Goal: Find specific page/section: Find specific page/section

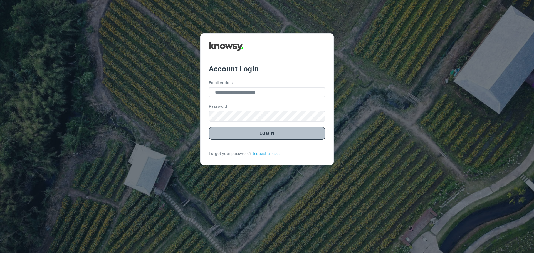
click at [270, 137] on button "Login" at bounding box center [267, 133] width 116 height 13
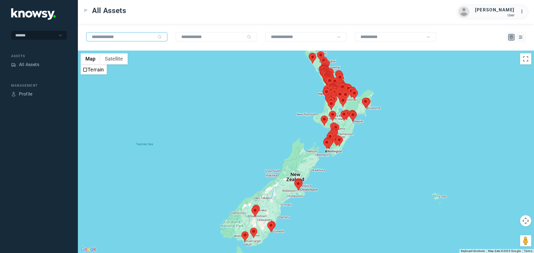
click at [123, 38] on input "text" at bounding box center [123, 36] width 63 height 5
click at [123, 39] on input "text" at bounding box center [123, 36] width 63 height 5
click at [35, 65] on div "All Assets" at bounding box center [29, 64] width 20 height 7
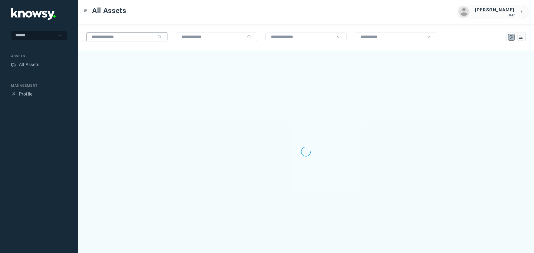
click at [108, 37] on input "text" at bounding box center [123, 36] width 63 height 5
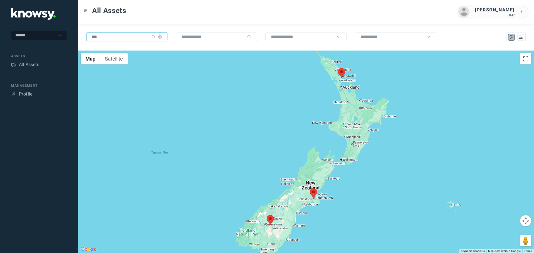
type input "***"
click at [338, 68] on area at bounding box center [338, 68] width 0 height 0
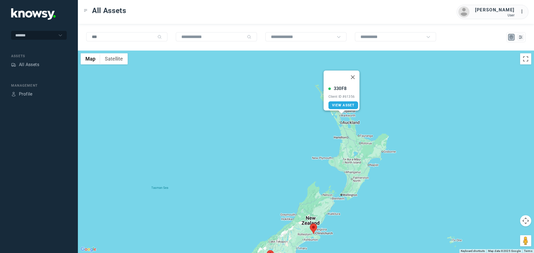
click at [310, 224] on area at bounding box center [310, 224] width 0 height 0
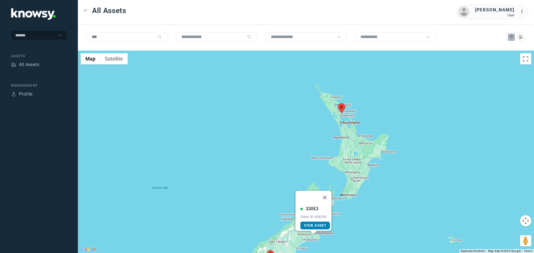
click at [267, 251] on area at bounding box center [267, 251] width 0 height 0
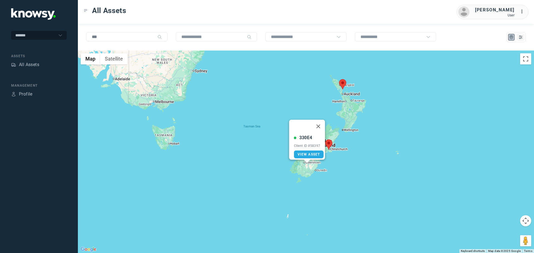
drag, startPoint x: 378, startPoint y: 190, endPoint x: 345, endPoint y: 146, distance: 55.3
click at [382, 136] on div "330E4 Client ID #58397 View Asset" at bounding box center [306, 152] width 456 height 203
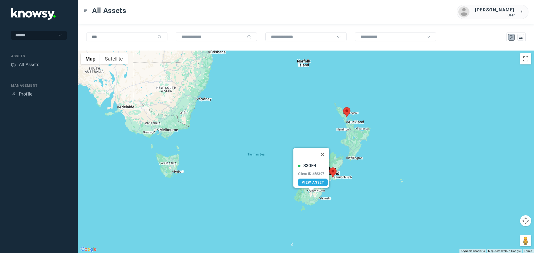
drag, startPoint x: 360, startPoint y: 105, endPoint x: 364, endPoint y: 133, distance: 28.6
click at [365, 136] on div "330E4 Client ID #58397 View Asset" at bounding box center [306, 152] width 456 height 203
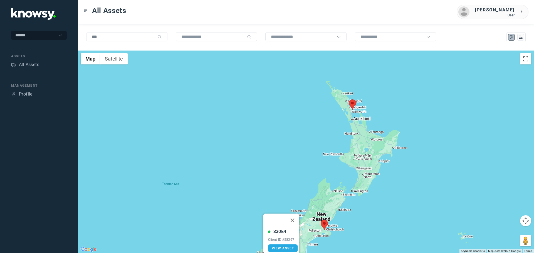
click at [349, 100] on area at bounding box center [349, 100] width 0 height 0
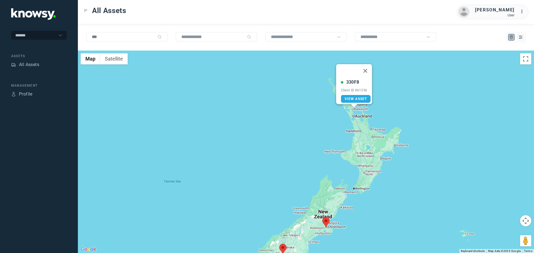
click at [362, 139] on div "330F8 Client ID #61356 View Asset" at bounding box center [306, 152] width 456 height 203
click at [355, 97] on span "View Asset" at bounding box center [356, 99] width 23 height 4
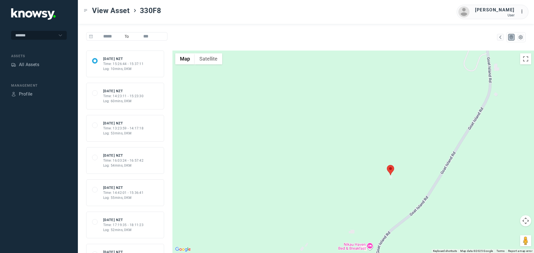
drag, startPoint x: 369, startPoint y: 163, endPoint x: 309, endPoint y: 112, distance: 78.9
click at [312, 118] on div at bounding box center [353, 152] width 362 height 203
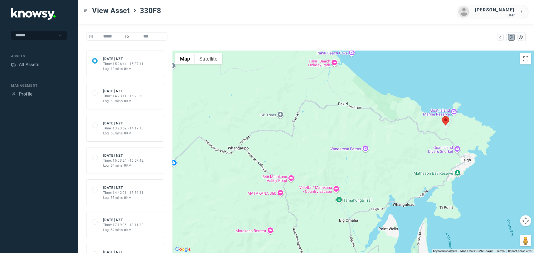
drag, startPoint x: 360, startPoint y: 142, endPoint x: 427, endPoint y: 129, distance: 68.8
click at [427, 130] on div at bounding box center [353, 152] width 362 height 203
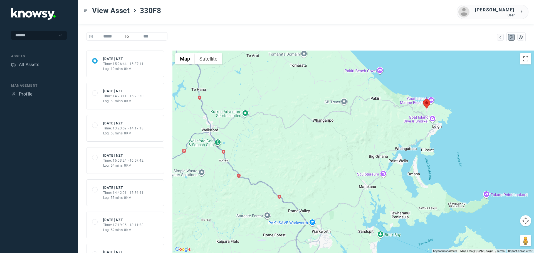
drag, startPoint x: 394, startPoint y: 154, endPoint x: 385, endPoint y: 135, distance: 20.8
click at [385, 135] on div at bounding box center [353, 152] width 362 height 203
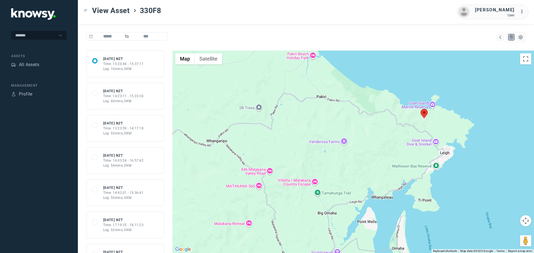
drag, startPoint x: 416, startPoint y: 119, endPoint x: 416, endPoint y: 148, distance: 29.5
click at [416, 148] on div at bounding box center [353, 152] width 362 height 203
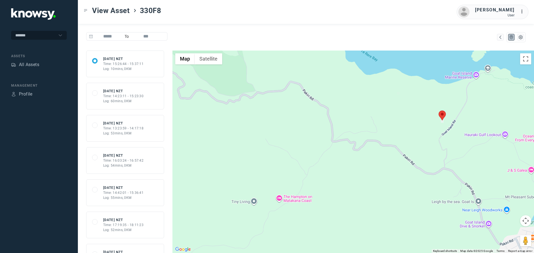
drag, startPoint x: 437, startPoint y: 72, endPoint x: 408, endPoint y: 120, distance: 55.8
click at [402, 123] on div at bounding box center [353, 152] width 362 height 203
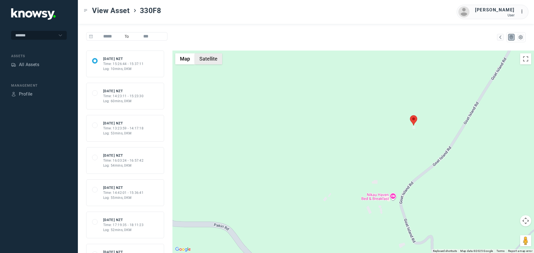
click at [200, 56] on button "Satellite" at bounding box center [209, 58] width 28 height 11
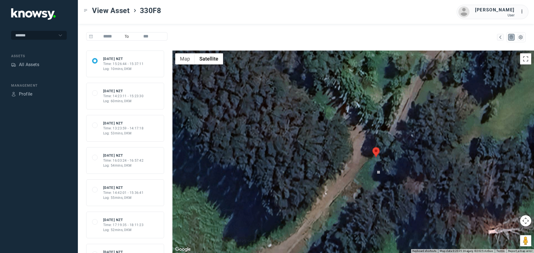
drag, startPoint x: 404, startPoint y: 87, endPoint x: 390, endPoint y: 167, distance: 81.6
click at [392, 170] on div at bounding box center [353, 152] width 362 height 203
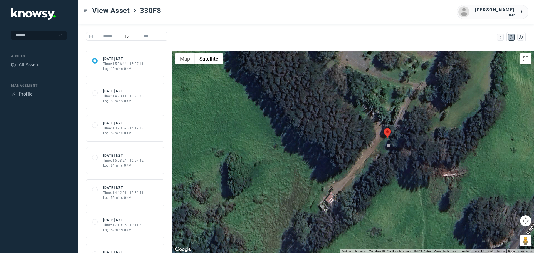
drag, startPoint x: 427, startPoint y: 172, endPoint x: 431, endPoint y: 151, distance: 22.1
click at [431, 151] on div at bounding box center [353, 152] width 362 height 203
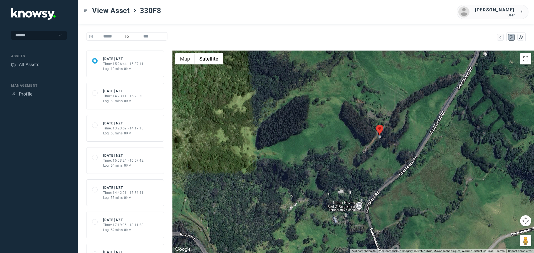
drag, startPoint x: 399, startPoint y: 156, endPoint x: 396, endPoint y: 143, distance: 12.9
click at [396, 143] on div at bounding box center [353, 152] width 362 height 203
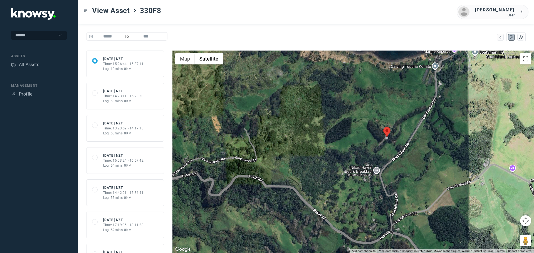
click at [126, 67] on div "Log: 10mins, 0KM" at bounding box center [123, 68] width 41 height 5
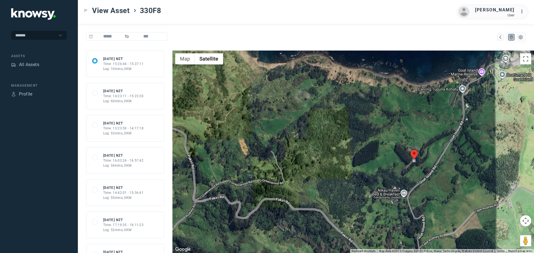
drag, startPoint x: 432, startPoint y: 168, endPoint x: 406, endPoint y: 150, distance: 31.6
click at [417, 161] on div at bounding box center [353, 152] width 362 height 203
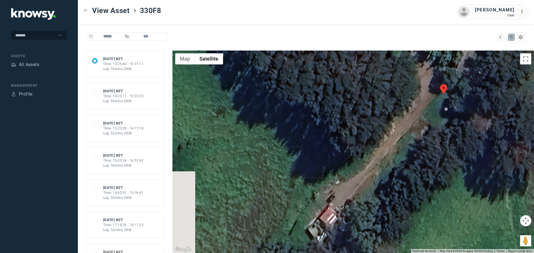
drag, startPoint x: 409, startPoint y: 185, endPoint x: 404, endPoint y: 63, distance: 122.5
click at [404, 63] on div at bounding box center [353, 152] width 362 height 203
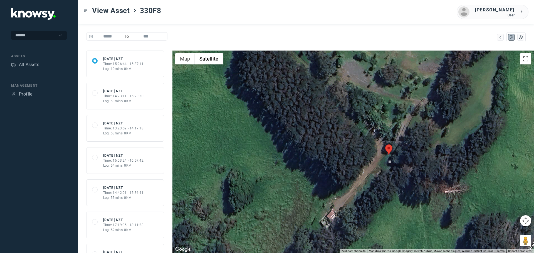
click at [340, 207] on div at bounding box center [353, 152] width 362 height 203
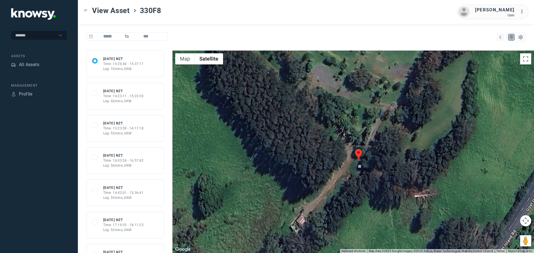
drag, startPoint x: 454, startPoint y: 106, endPoint x: 422, endPoint y: 111, distance: 31.7
click at [422, 111] on div at bounding box center [353, 152] width 362 height 203
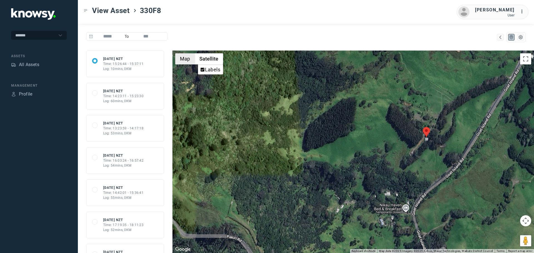
click at [189, 60] on button "Map" at bounding box center [184, 58] width 19 height 11
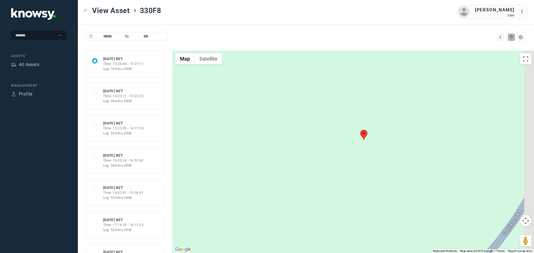
drag, startPoint x: 428, startPoint y: 171, endPoint x: 331, endPoint y: 223, distance: 109.6
click at [331, 223] on div at bounding box center [353, 152] width 362 height 203
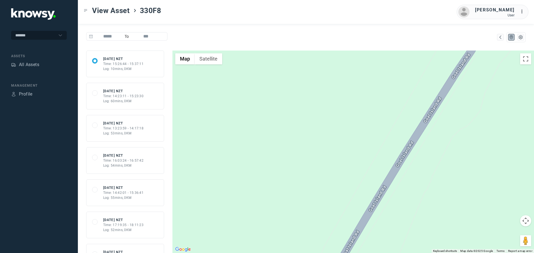
drag, startPoint x: 332, startPoint y: 196, endPoint x: 340, endPoint y: 217, distance: 23.0
click at [341, 217] on div at bounding box center [353, 152] width 362 height 203
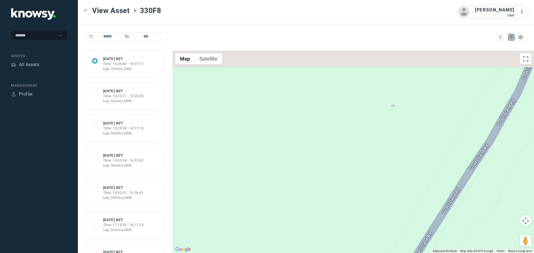
drag, startPoint x: 380, startPoint y: 136, endPoint x: 378, endPoint y: 185, distance: 48.7
click at [378, 185] on div at bounding box center [353, 152] width 362 height 203
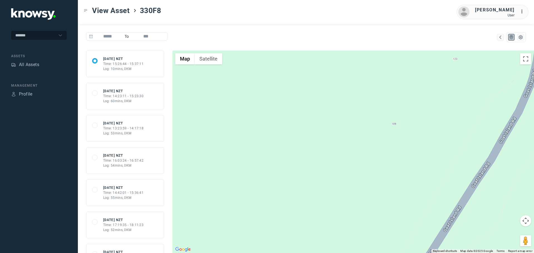
drag, startPoint x: 377, startPoint y: 184, endPoint x: 429, endPoint y: 137, distance: 69.3
click at [424, 142] on div at bounding box center [353, 152] width 362 height 203
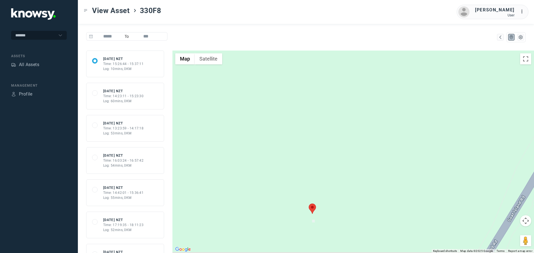
drag, startPoint x: 424, startPoint y: 201, endPoint x: 420, endPoint y: 135, distance: 66.3
click at [420, 135] on div at bounding box center [353, 152] width 362 height 203
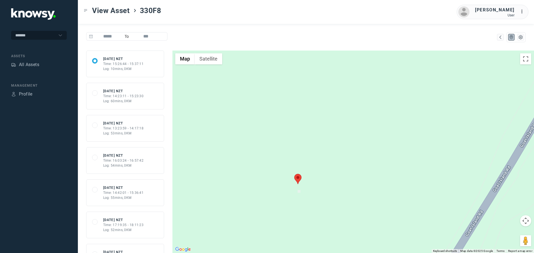
drag, startPoint x: 428, startPoint y: 162, endPoint x: 430, endPoint y: 155, distance: 7.3
click at [430, 157] on div at bounding box center [353, 152] width 362 height 203
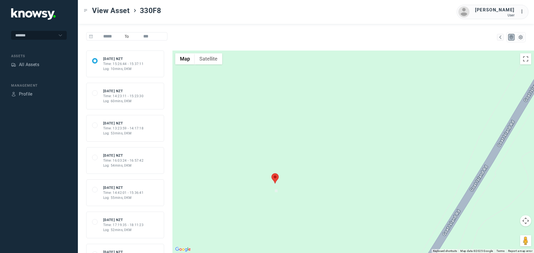
drag, startPoint x: 406, startPoint y: 133, endPoint x: 357, endPoint y: 192, distance: 76.4
click at [357, 192] on div at bounding box center [353, 152] width 362 height 203
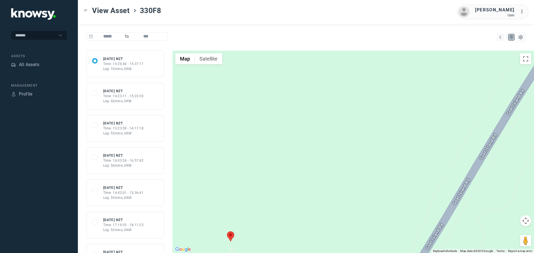
drag, startPoint x: 390, startPoint y: 96, endPoint x: 338, endPoint y: 201, distance: 117.0
click at [349, 204] on div at bounding box center [353, 152] width 362 height 203
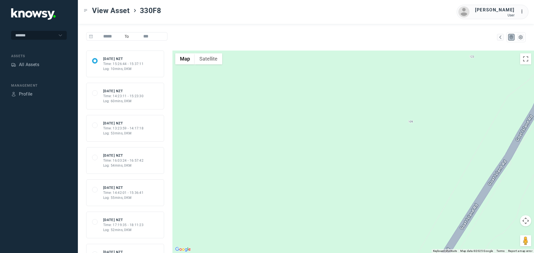
drag, startPoint x: 415, startPoint y: 150, endPoint x: 407, endPoint y: 162, distance: 14.0
click at [407, 162] on div at bounding box center [353, 152] width 362 height 203
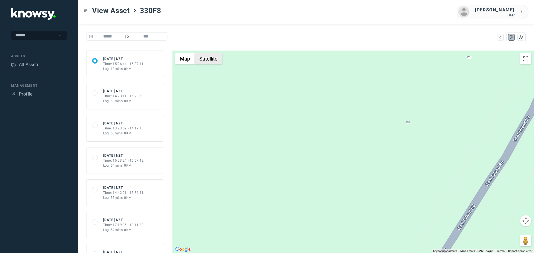
click at [204, 58] on button "Satellite" at bounding box center [209, 58] width 28 height 11
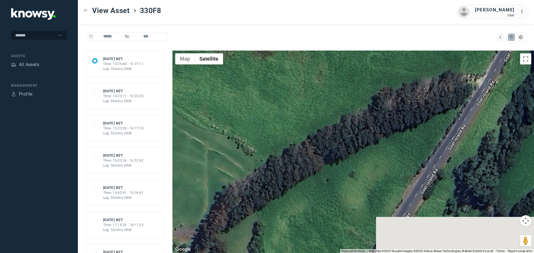
drag, startPoint x: 429, startPoint y: 116, endPoint x: 436, endPoint y: 69, distance: 47.6
click at [436, 69] on div at bounding box center [353, 152] width 362 height 203
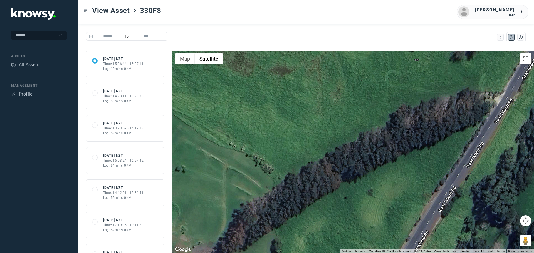
drag, startPoint x: 381, startPoint y: 90, endPoint x: 326, endPoint y: 100, distance: 55.5
click at [373, 111] on div at bounding box center [353, 152] width 362 height 203
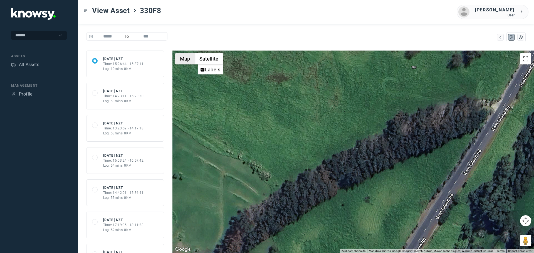
drag, startPoint x: 182, startPoint y: 59, endPoint x: 199, endPoint y: 59, distance: 16.4
click at [184, 59] on button "Map" at bounding box center [184, 58] width 19 height 11
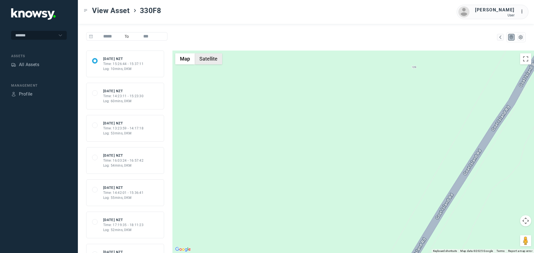
click at [211, 58] on button "Satellite" at bounding box center [209, 58] width 28 height 11
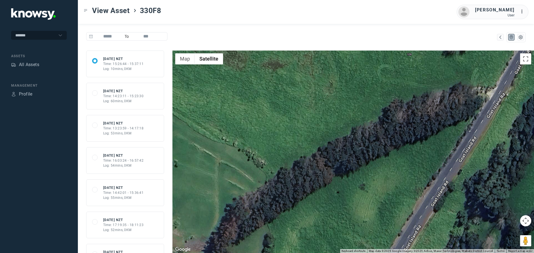
drag, startPoint x: 394, startPoint y: 115, endPoint x: 384, endPoint y: 89, distance: 27.9
click at [384, 89] on div at bounding box center [353, 152] width 362 height 203
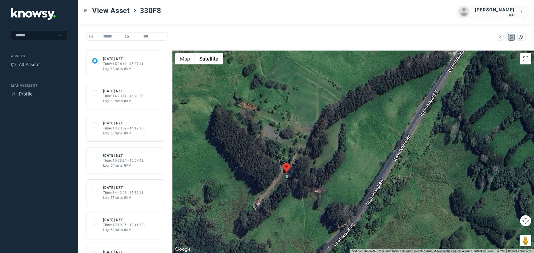
drag, startPoint x: 367, startPoint y: 124, endPoint x: 387, endPoint y: 92, distance: 38.1
click at [387, 92] on div at bounding box center [353, 152] width 362 height 203
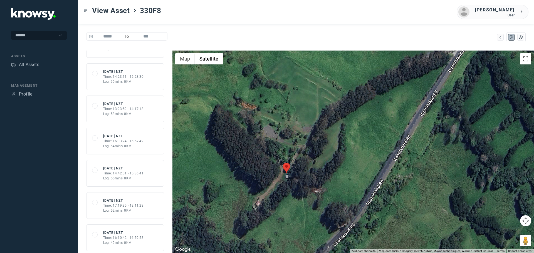
scroll to position [56, 0]
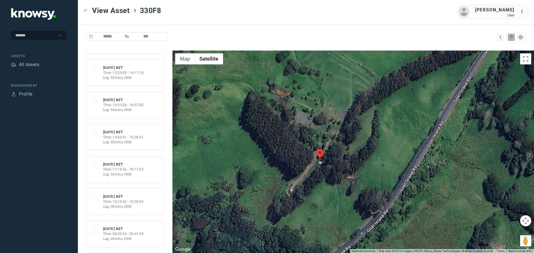
drag, startPoint x: 320, startPoint y: 168, endPoint x: 355, endPoint y: 153, distance: 37.9
click at [355, 153] on div at bounding box center [353, 152] width 362 height 203
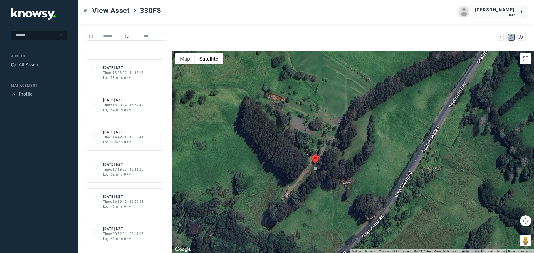
click at [337, 152] on div at bounding box center [353, 152] width 362 height 203
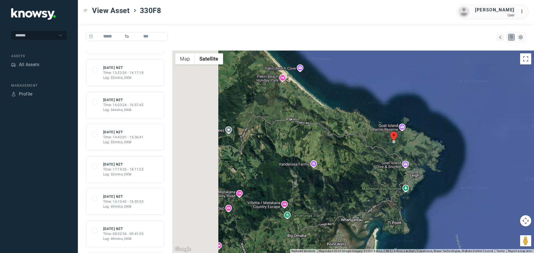
drag, startPoint x: 302, startPoint y: 183, endPoint x: 364, endPoint y: 170, distance: 63.9
click at [364, 170] on div at bounding box center [353, 152] width 362 height 203
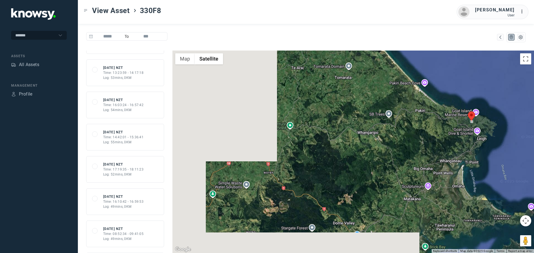
drag, startPoint x: 251, startPoint y: 166, endPoint x: 411, endPoint y: 133, distance: 163.5
click at [417, 132] on div at bounding box center [353, 152] width 362 height 203
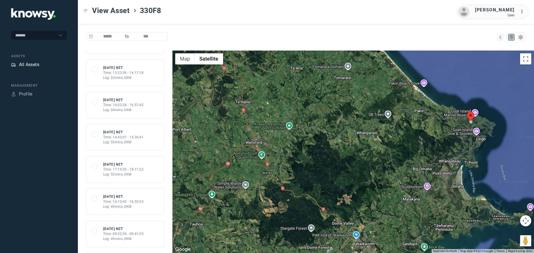
click at [29, 64] on div "All Assets" at bounding box center [29, 64] width 20 height 7
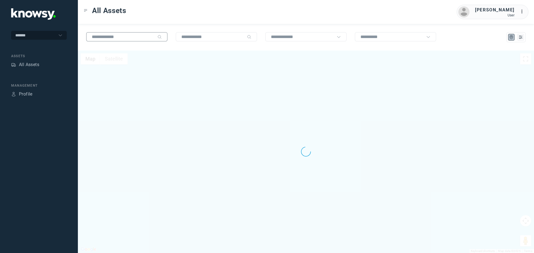
click at [143, 35] on input "text" at bounding box center [123, 36] width 63 height 5
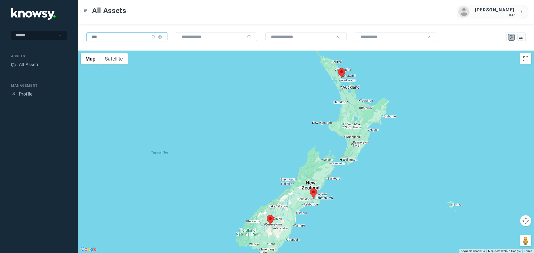
type input "***"
click at [338, 68] on area at bounding box center [338, 68] width 0 height 0
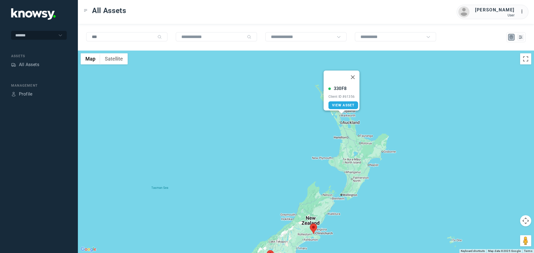
click at [310, 224] on area at bounding box center [310, 224] width 0 height 0
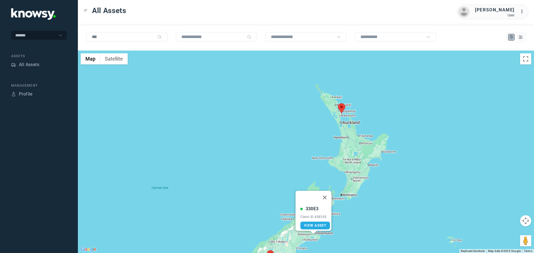
click at [267, 251] on area at bounding box center [267, 251] width 0 height 0
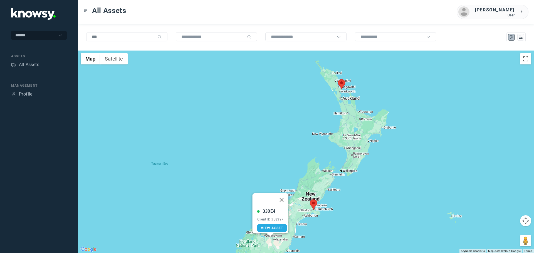
click at [310, 200] on area at bounding box center [310, 200] width 0 height 0
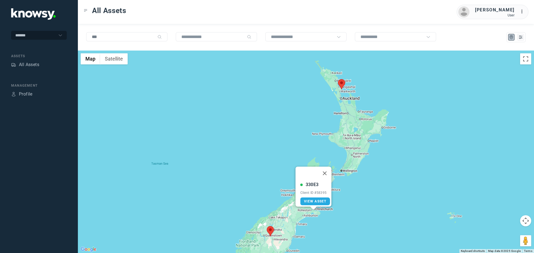
click at [338, 79] on area at bounding box center [338, 79] width 0 height 0
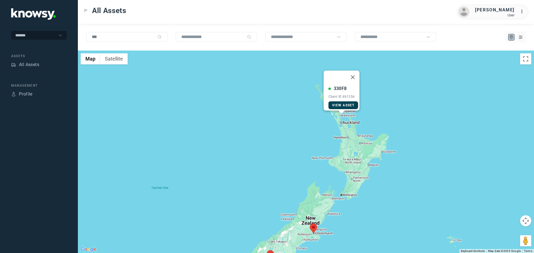
click at [338, 103] on span "View Asset" at bounding box center [343, 105] width 23 height 4
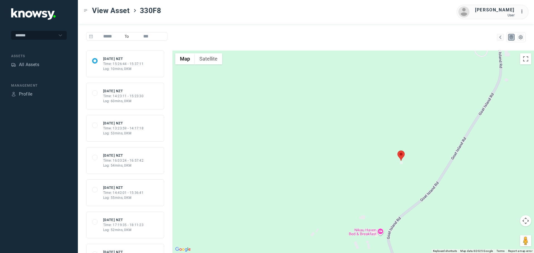
drag, startPoint x: 449, startPoint y: 175, endPoint x: 400, endPoint y: 128, distance: 68.1
click at [406, 130] on div at bounding box center [353, 152] width 362 height 203
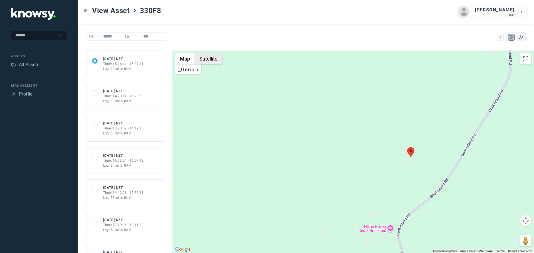
drag, startPoint x: 204, startPoint y: 59, endPoint x: 231, endPoint y: 64, distance: 26.8
click at [204, 59] on button "Satellite" at bounding box center [209, 58] width 28 height 11
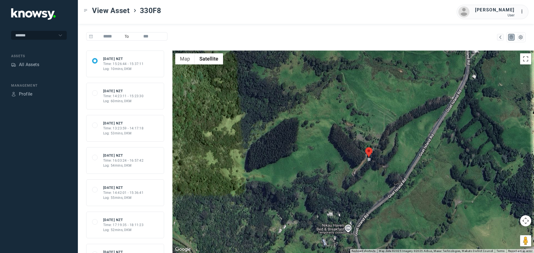
drag, startPoint x: 451, startPoint y: 149, endPoint x: 414, endPoint y: 149, distance: 36.2
click at [414, 149] on div at bounding box center [353, 152] width 362 height 203
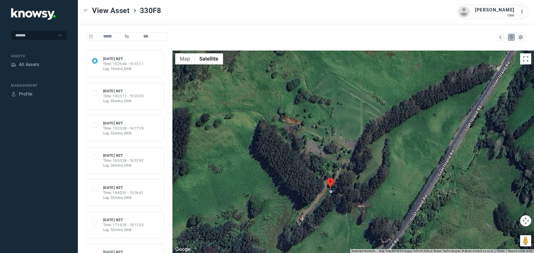
drag, startPoint x: 416, startPoint y: 144, endPoint x: 400, endPoint y: 165, distance: 26.5
click at [400, 165] on div at bounding box center [353, 152] width 362 height 203
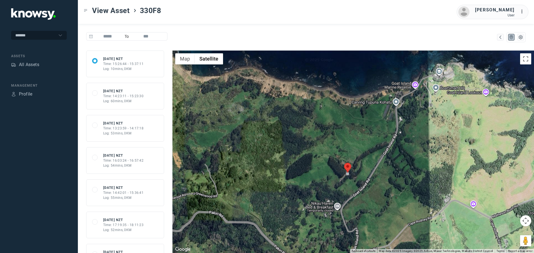
drag, startPoint x: 389, startPoint y: 149, endPoint x: 354, endPoint y: 151, distance: 34.6
click at [354, 151] on div at bounding box center [353, 152] width 362 height 203
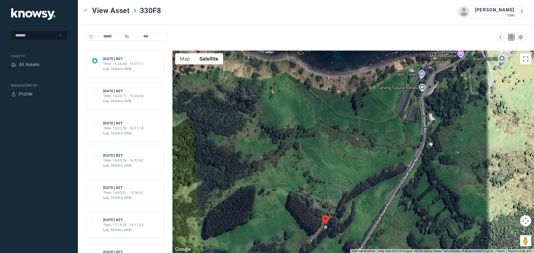
drag, startPoint x: 369, startPoint y: 131, endPoint x: 352, endPoint y: 160, distance: 34.3
click at [353, 162] on div at bounding box center [353, 152] width 362 height 203
drag, startPoint x: 118, startPoint y: 13, endPoint x: 109, endPoint y: 13, distance: 9.2
click at [118, 13] on span "View Asset" at bounding box center [111, 11] width 38 height 10
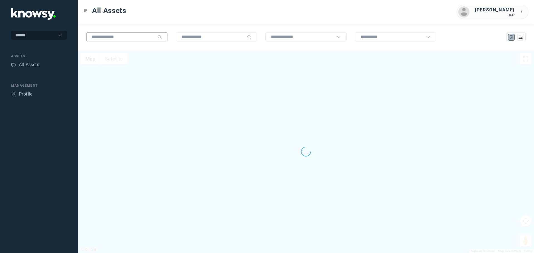
click at [119, 38] on input "text" at bounding box center [123, 36] width 63 height 5
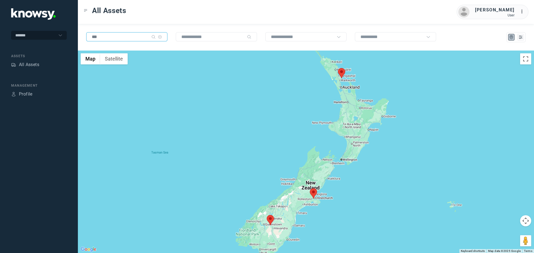
type input "***"
